Goal: Transaction & Acquisition: Purchase product/service

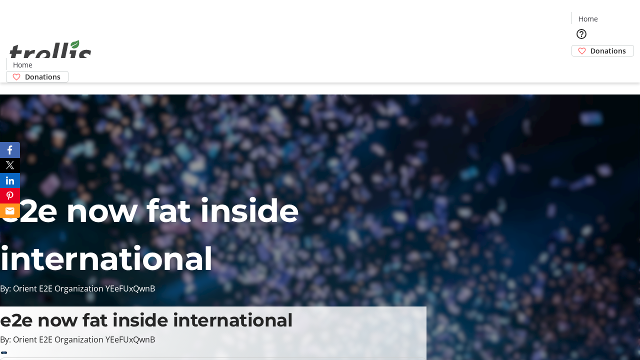
click at [590, 45] on span "Donations" at bounding box center [607, 50] width 35 height 10
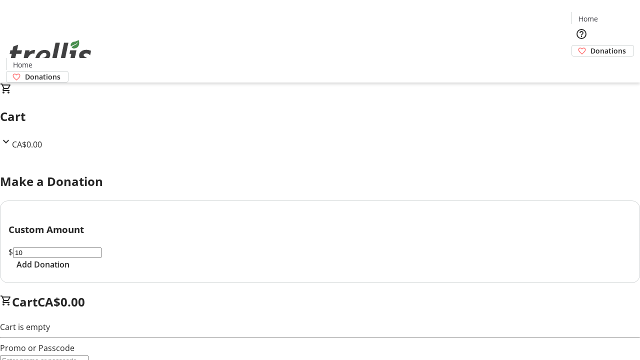
click at [69, 270] on span "Add Donation" at bounding box center [42, 264] width 53 height 12
